Goal: Complete application form: Complete application form

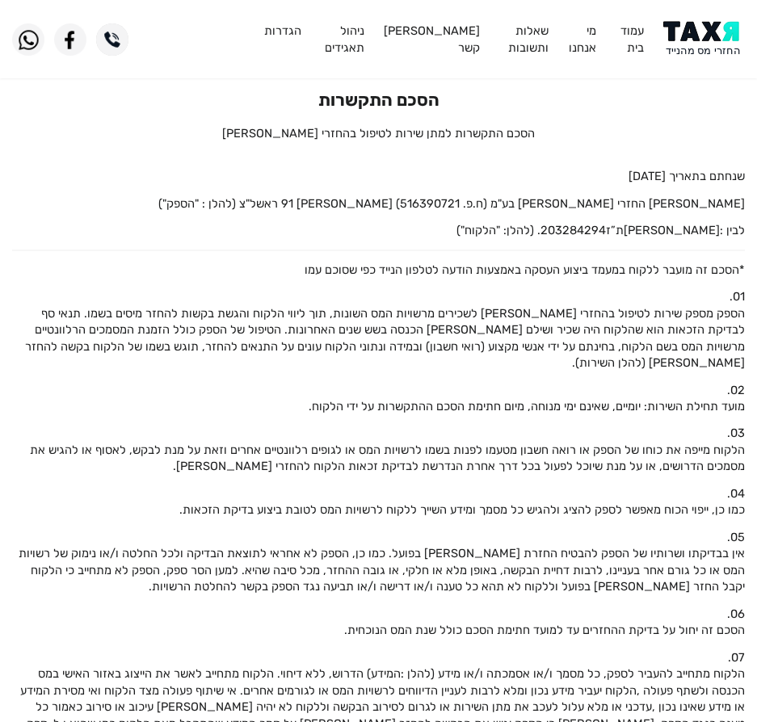
drag, startPoint x: 0, startPoint y: 0, endPoint x: 709, endPoint y: 55, distance: 711.6
click at [709, 55] on img at bounding box center [704, 39] width 82 height 36
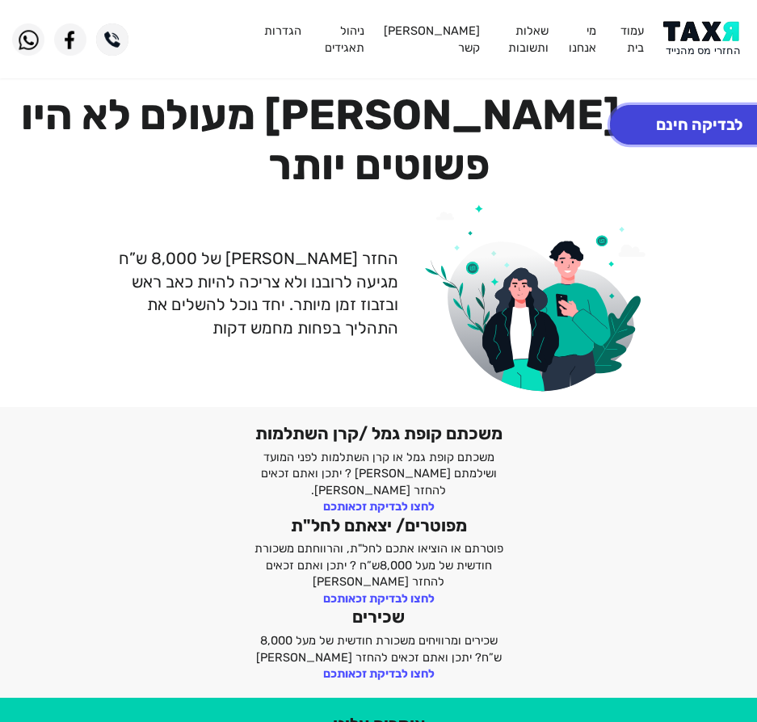
click at [689, 117] on button "לבדיקה חינם" at bounding box center [699, 125] width 179 height 40
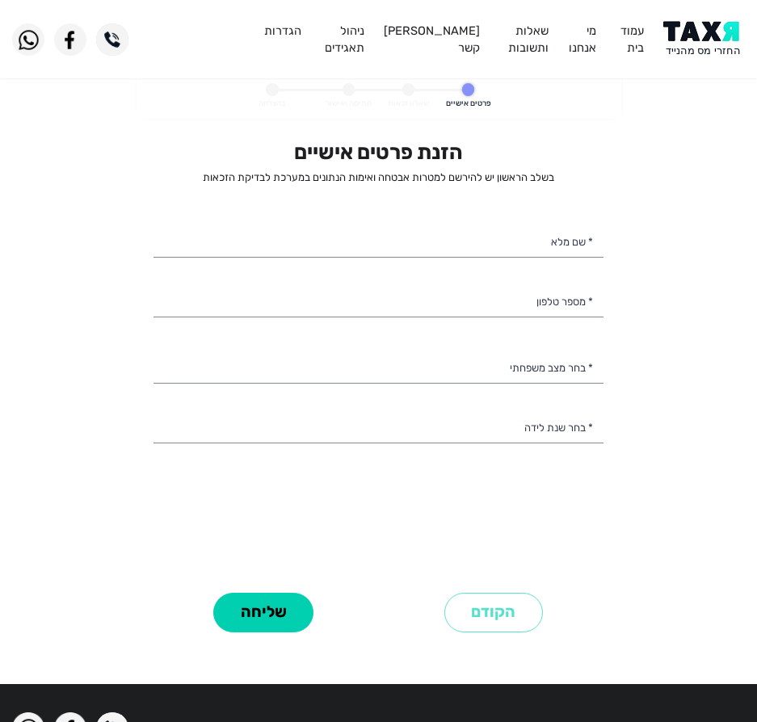
select select
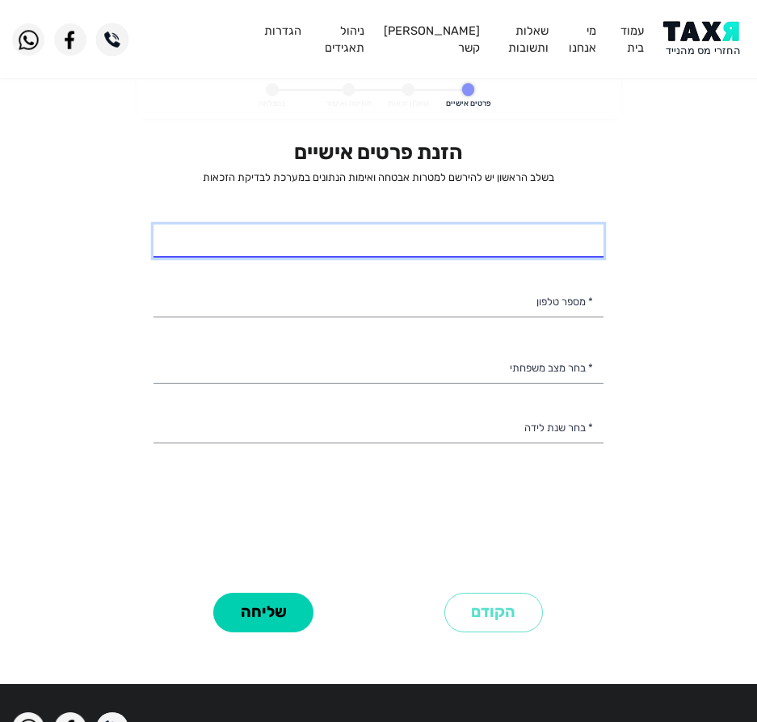
click at [469, 246] on input "* שם מלא" at bounding box center [379, 242] width 450 height 34
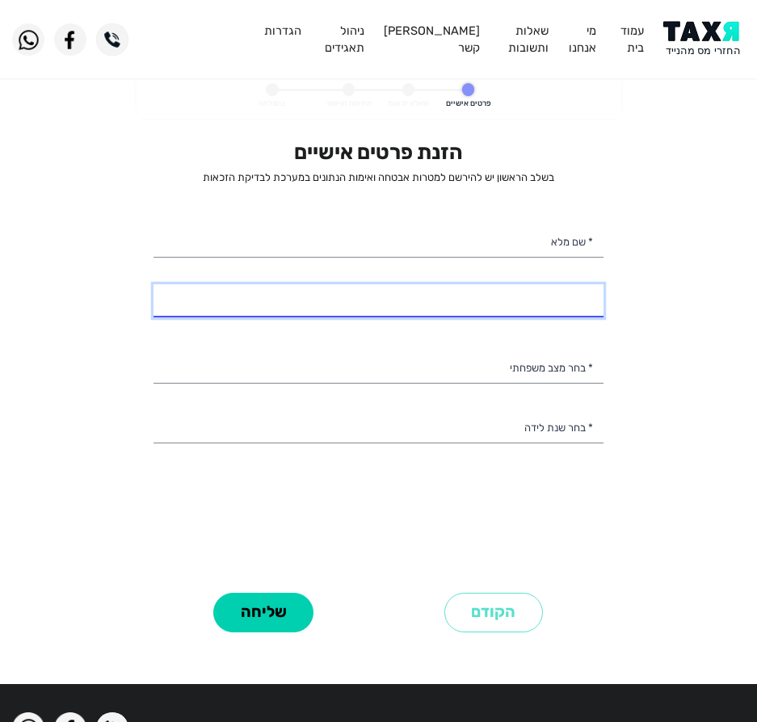
click at [233, 292] on input "* מספר טלפון" at bounding box center [379, 301] width 450 height 34
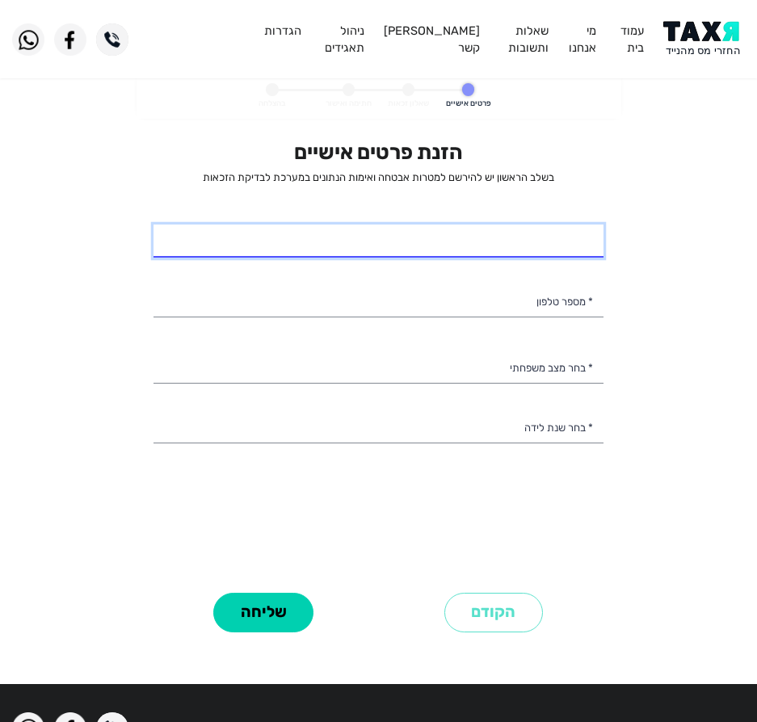
click at [335, 247] on input "* שם מלא" at bounding box center [379, 242] width 450 height 34
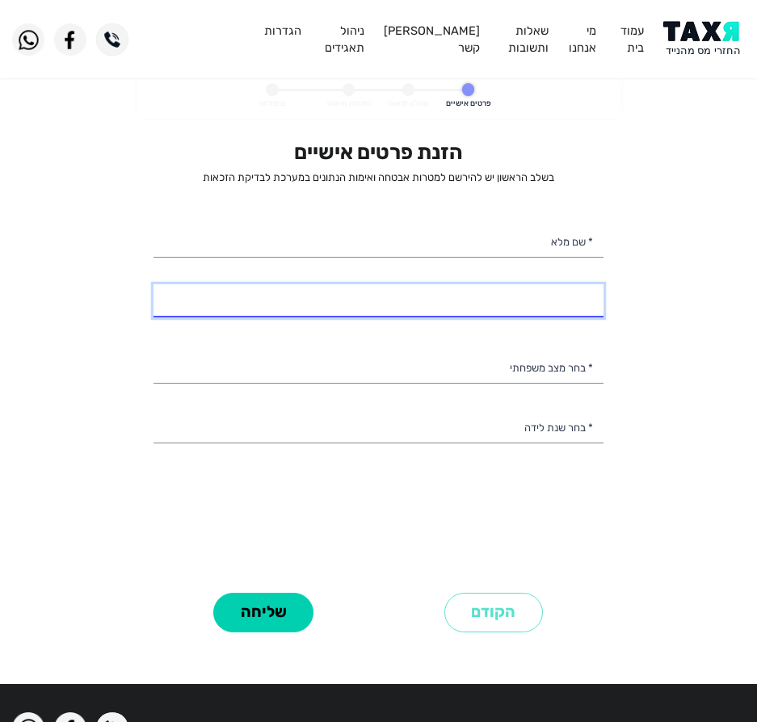
click at [248, 305] on input "* מספר טלפון" at bounding box center [379, 301] width 450 height 34
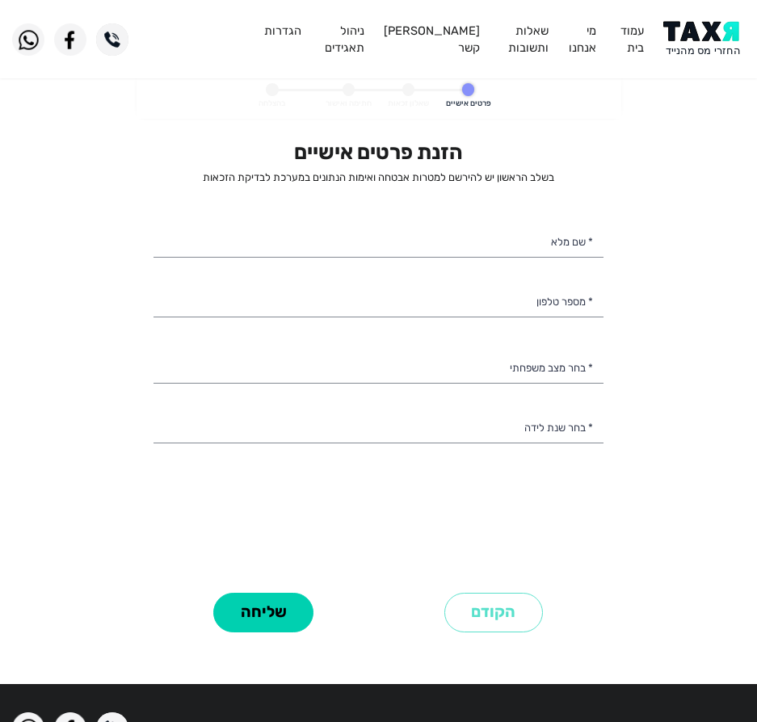
click at [290, 221] on div "הזנת פרטים אישיים בשלב הראשון יש להירשם למטרות אבטחה ואימות הנתונים במערכת לבדי…" at bounding box center [379, 364] width 450 height 448
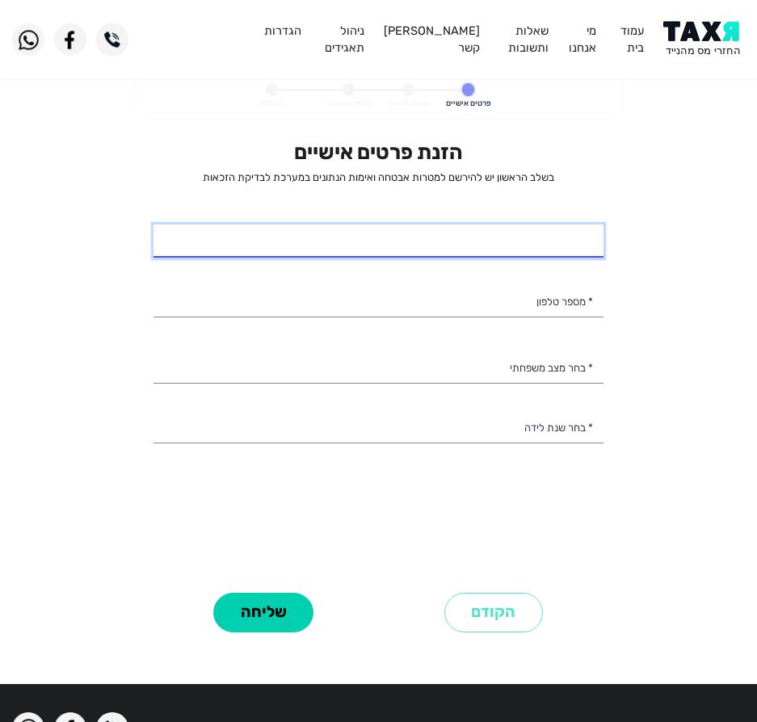
click at [290, 225] on input "* שם מלא" at bounding box center [379, 242] width 450 height 34
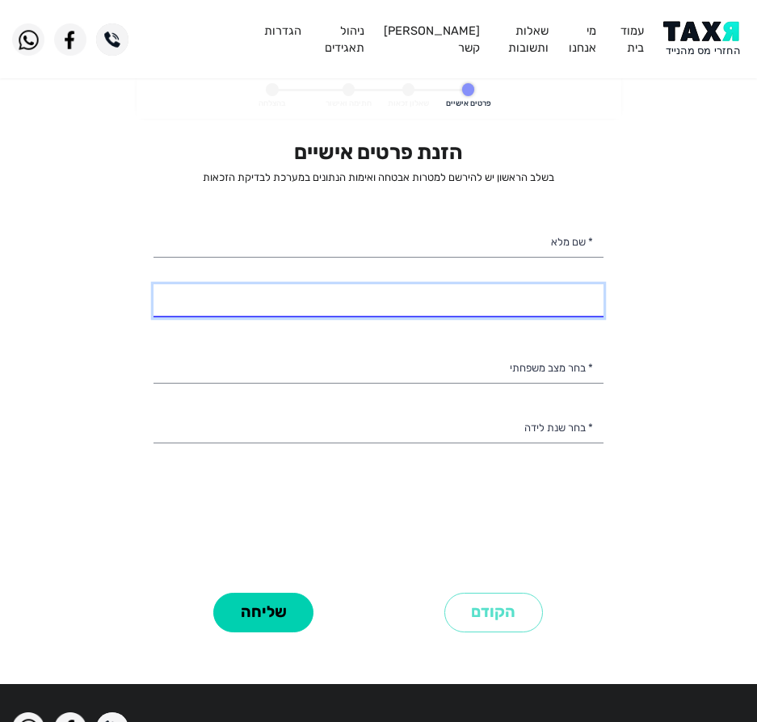
click at [427, 318] on div "הזנת פרטים אישיים בשלב הראשון יש להירשם למטרות אבטחה ואימות הנתונים במערכת לבדי…" at bounding box center [379, 364] width 450 height 448
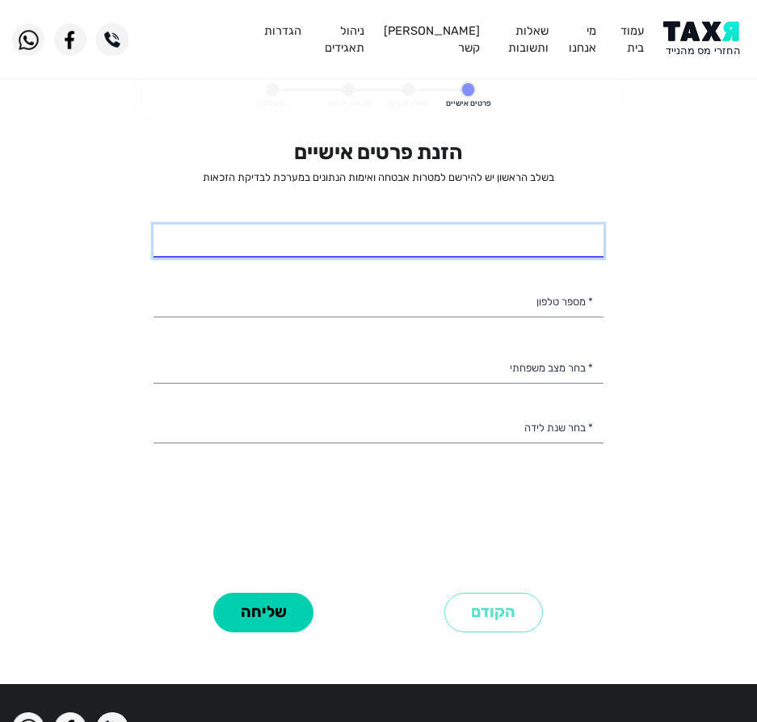
click at [470, 234] on input "* שם מלא" at bounding box center [379, 242] width 450 height 34
click at [417, 233] on input "* שם מלא" at bounding box center [379, 242] width 450 height 34
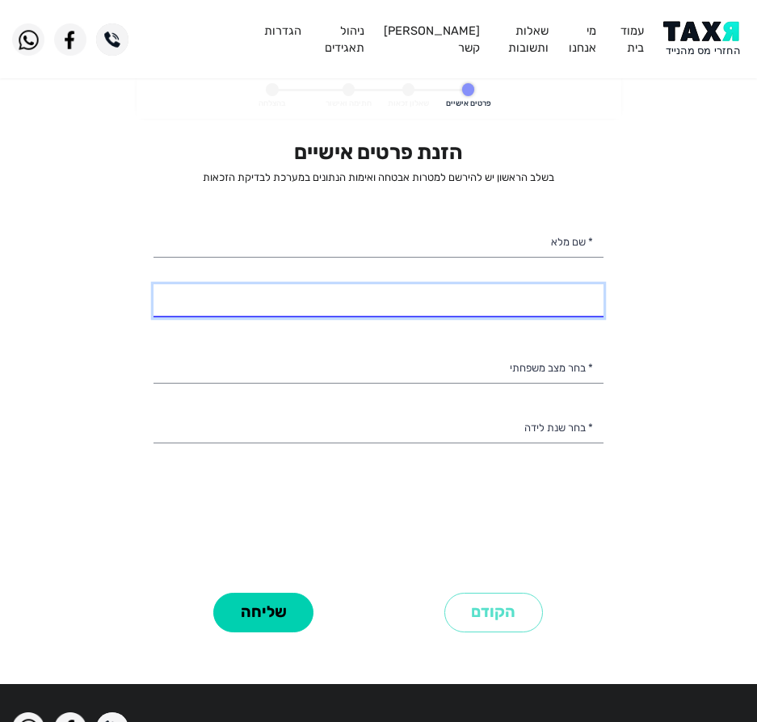
click at [520, 301] on input "* מספר טלפון" at bounding box center [379, 301] width 450 height 34
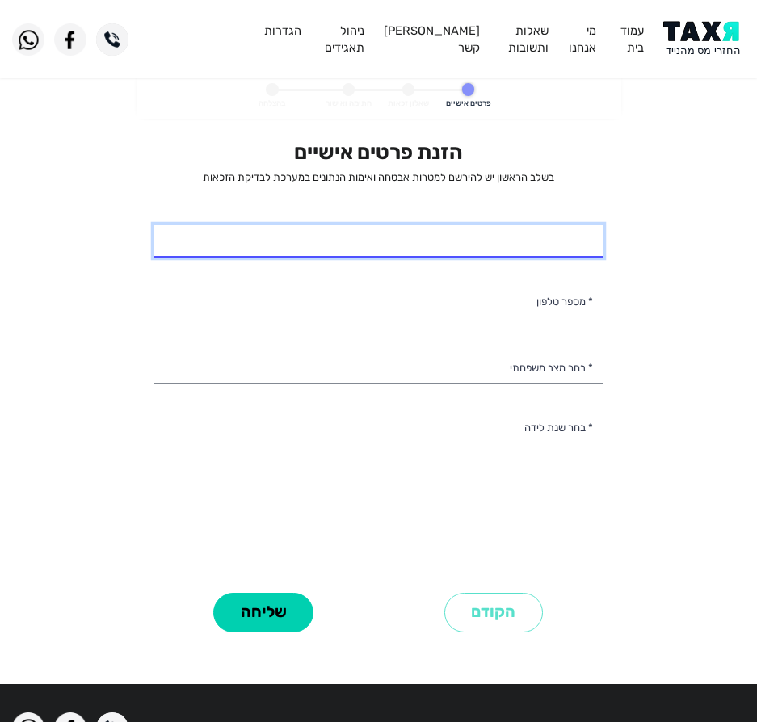
click at [486, 243] on input "* שם מלא" at bounding box center [379, 242] width 450 height 34
type input "מלאך שעבאן"
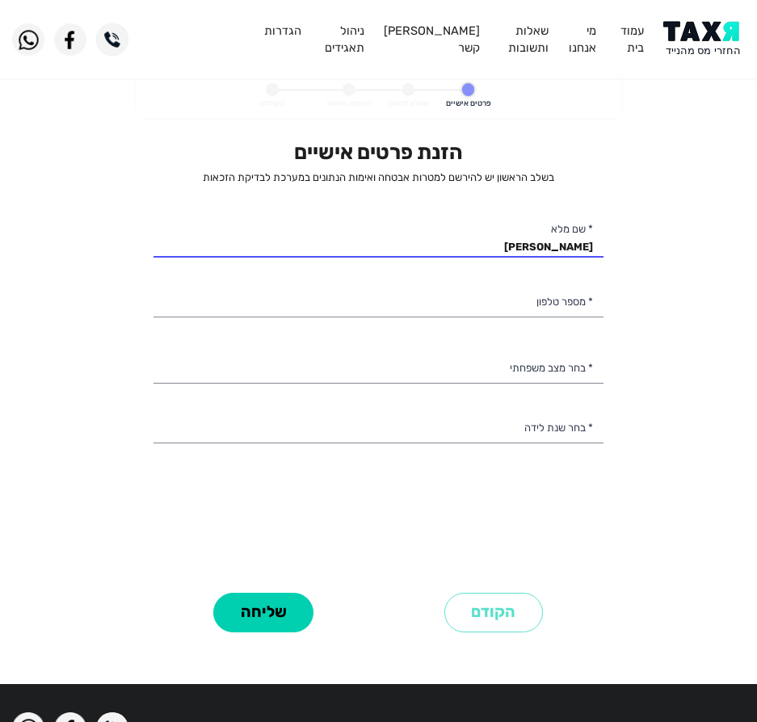
click at [503, 280] on div "הזנת פרטים אישיים בשלב הראשון יש להירשם למטרות אבטחה ואימות הנתונים במערכת לבדי…" at bounding box center [379, 364] width 450 height 448
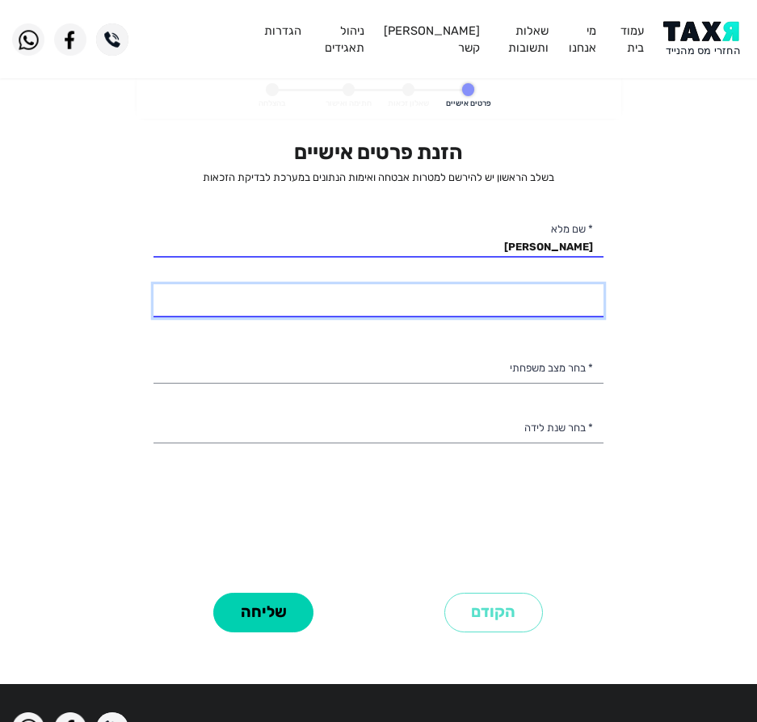
click at [499, 297] on input "* מספר טלפון" at bounding box center [379, 301] width 450 height 34
type input "052-7471783"
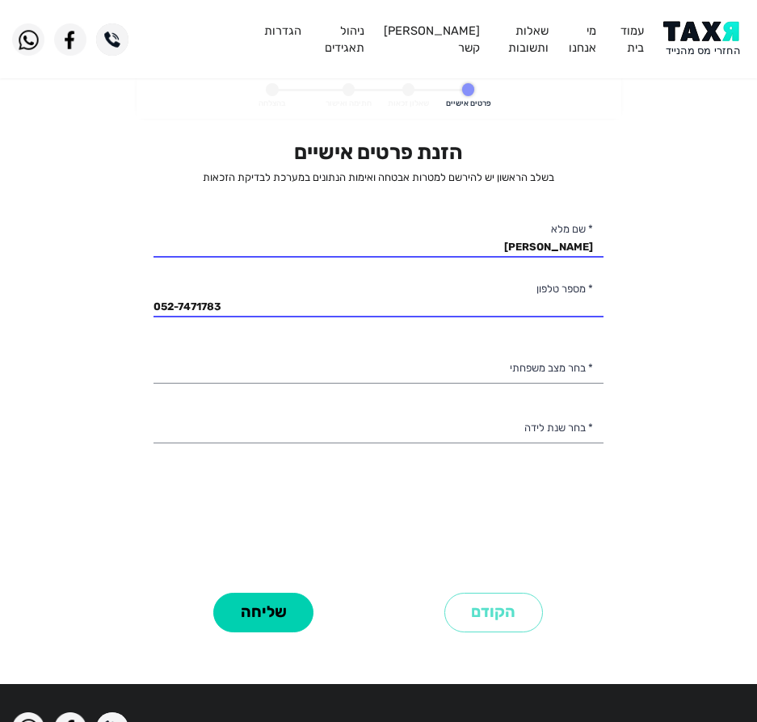
drag, startPoint x: 511, startPoint y: 397, endPoint x: 513, endPoint y: 381, distance: 16.3
click at [511, 397] on div "הזנת פרטים אישיים בשלב הראשון יש להירשם למטרות אבטחה ואימות הנתונים במערכת לבדי…" at bounding box center [379, 364] width 450 height 448
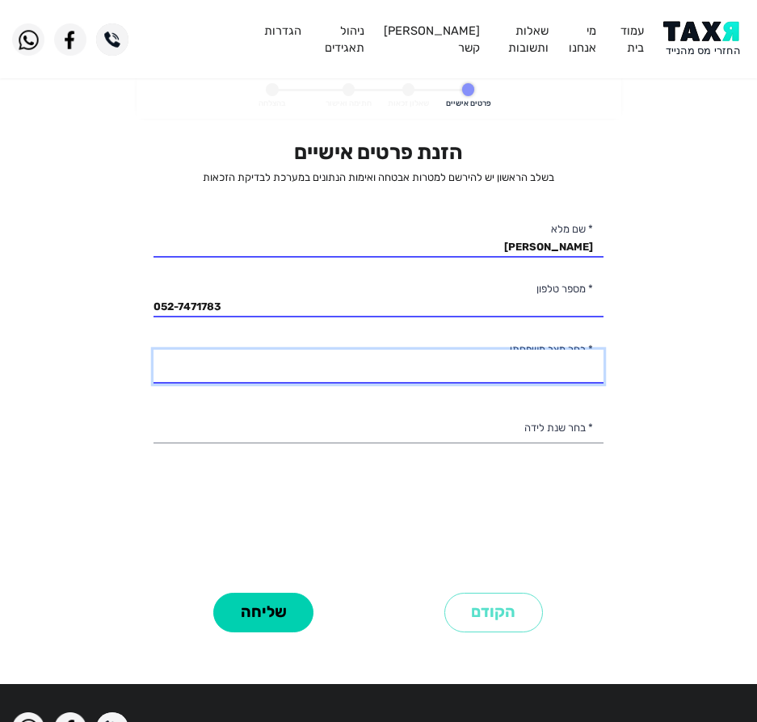
click at [513, 380] on select "רווק/ה נשוי/אה גרוש/ה אלמן/נה" at bounding box center [379, 367] width 450 height 34
click at [154, 350] on select "רווק/ה נשוי/אה גרוש/ה אלמן/נה" at bounding box center [379, 367] width 450 height 34
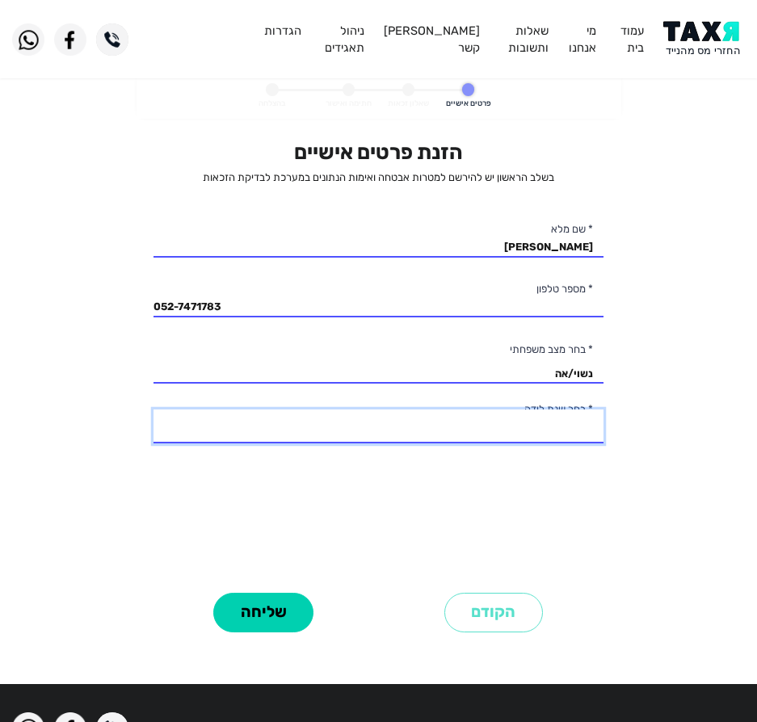
click at [535, 418] on select "2003 2002 2001 2000 1999 1998 1997 1996 1995 1994 1993 1992 1991 1990 1989 1988…" at bounding box center [379, 427] width 450 height 34
click at [535, 421] on select "2003 2002 2001 2000 1999 1998 1997 1996 1995 1994 1993 1992 1991 1990 1989 1988…" at bounding box center [379, 427] width 450 height 34
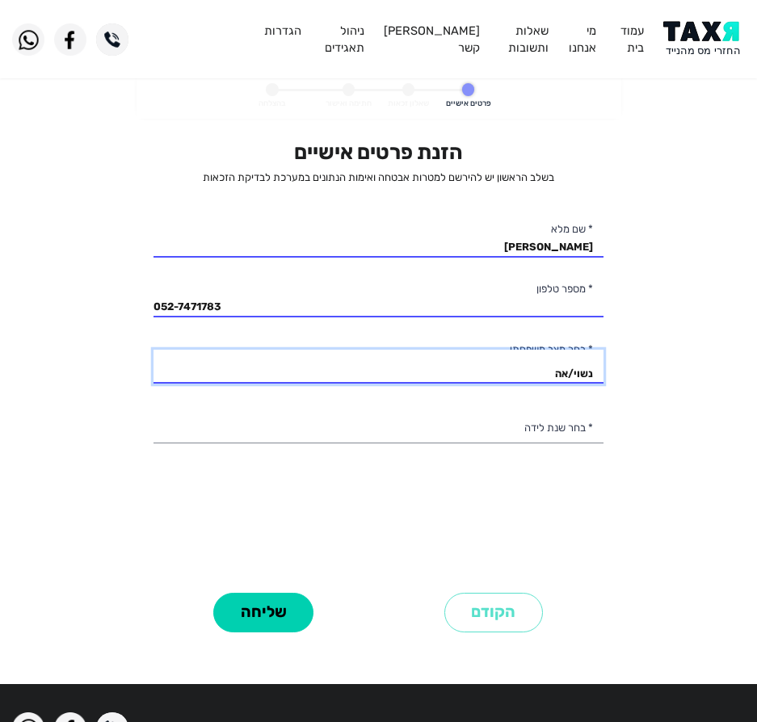
click at [567, 367] on select "רווק/ה נשוי/אה גרוש/ה אלמן/נה" at bounding box center [379, 367] width 450 height 34
select select "3: Divorced"
click at [154, 350] on select "רווק/ה נשוי/אה גרוש/ה אלמן/נה" at bounding box center [379, 367] width 450 height 34
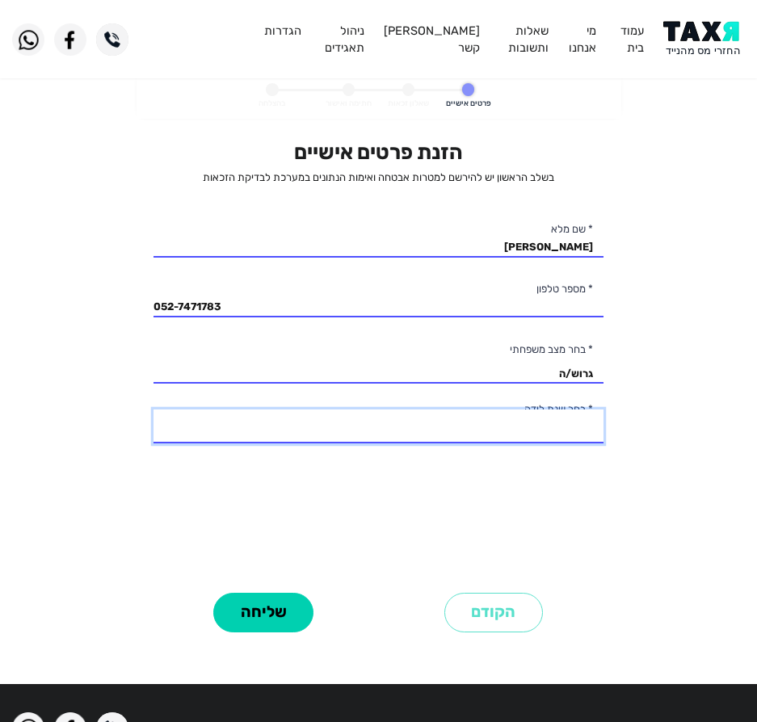
click at [554, 435] on select "2003 2002 2001 2000 1999 1998 1997 1996 1995 1994 1993 1992 1991 1990 1989 1988…" at bounding box center [379, 427] width 450 height 34
select select "13: 1991"
click at [154, 410] on select "2003 2002 2001 2000 1999 1998 1997 1996 1995 1994 1993 1992 1991 1990 1989 1988…" at bounding box center [379, 427] width 450 height 34
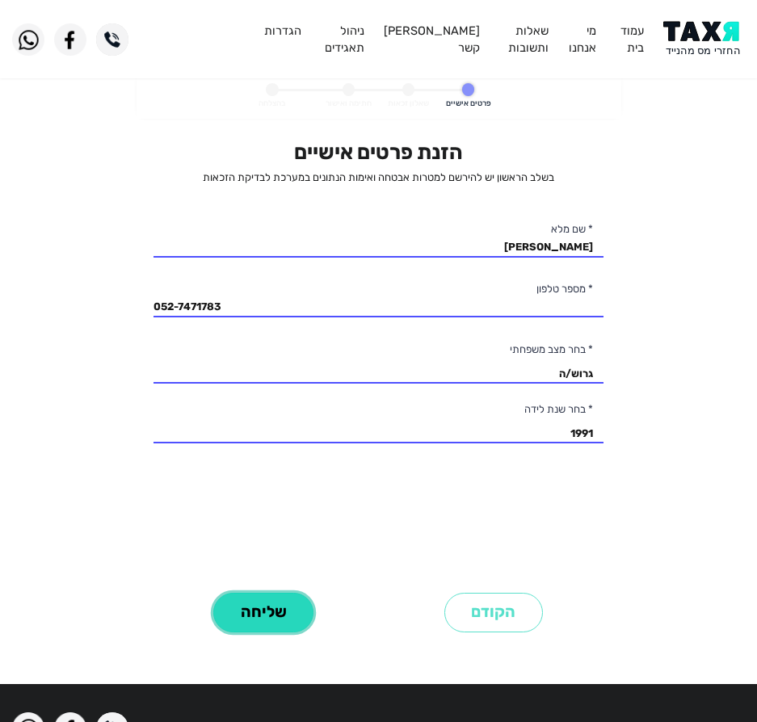
click at [276, 615] on button "שליחה" at bounding box center [263, 613] width 100 height 40
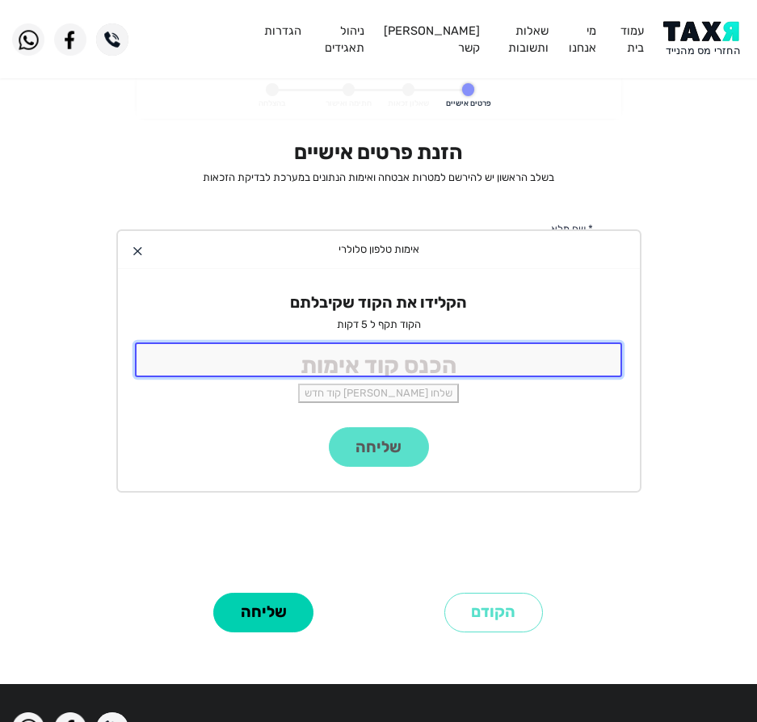
click at [418, 353] on input "tel" at bounding box center [379, 360] width 488 height 35
type input "9988"
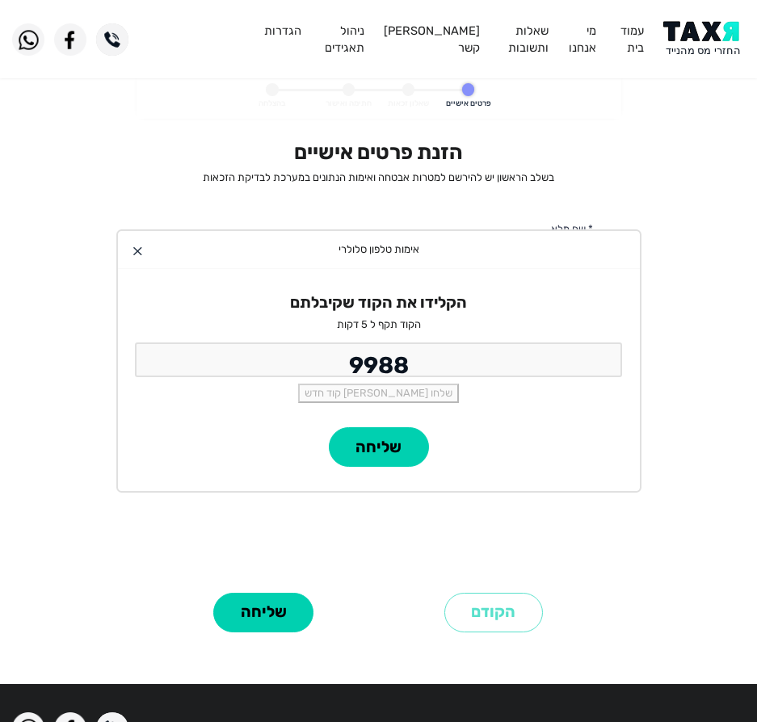
click at [392, 415] on div "הקלידו את הקוד שקיבלתם הקוד תקף ל 5 דקות 9988 שלחו לי קוד חדש" at bounding box center [379, 348] width 522 height 158
click at [394, 459] on button "שליחה" at bounding box center [379, 447] width 100 height 40
